Goal: Information Seeking & Learning: Learn about a topic

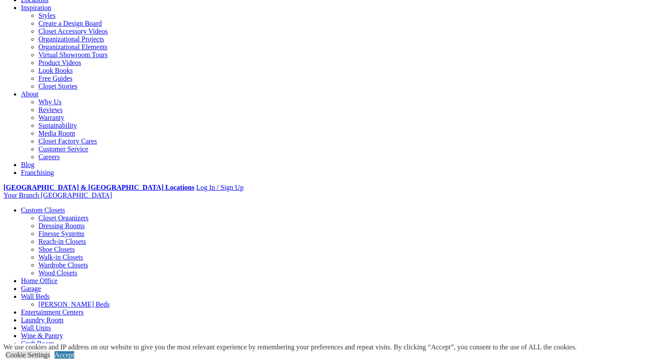
scroll to position [154, 0]
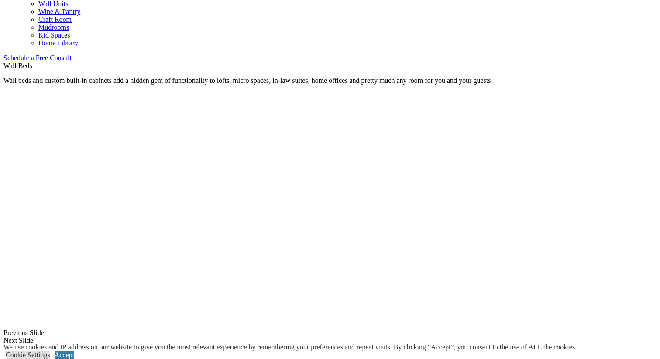
scroll to position [534, 0]
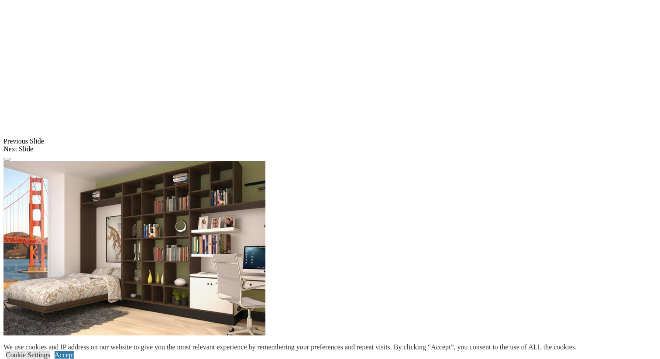
scroll to position [761, 0]
